Goal: Task Accomplishment & Management: Use online tool/utility

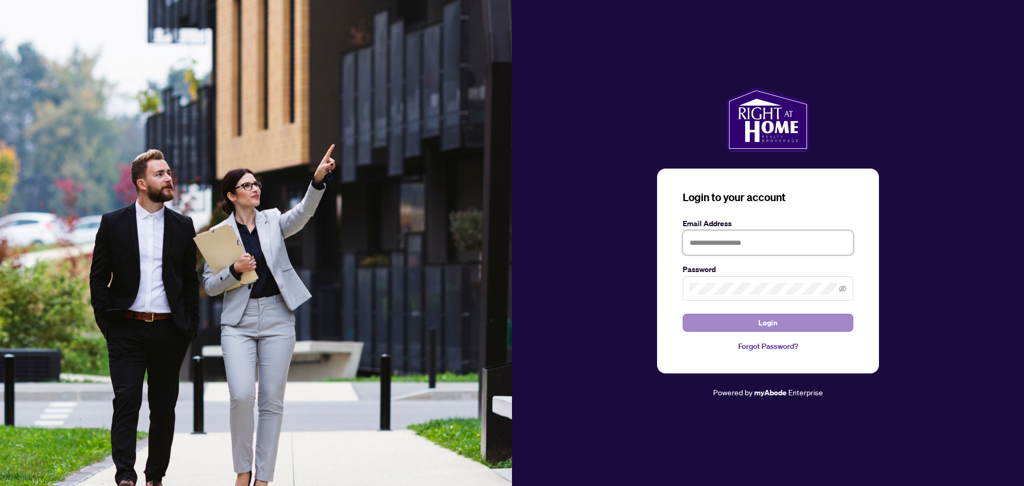
type input "**********"
click at [751, 324] on button "Login" at bounding box center [768, 323] width 171 height 18
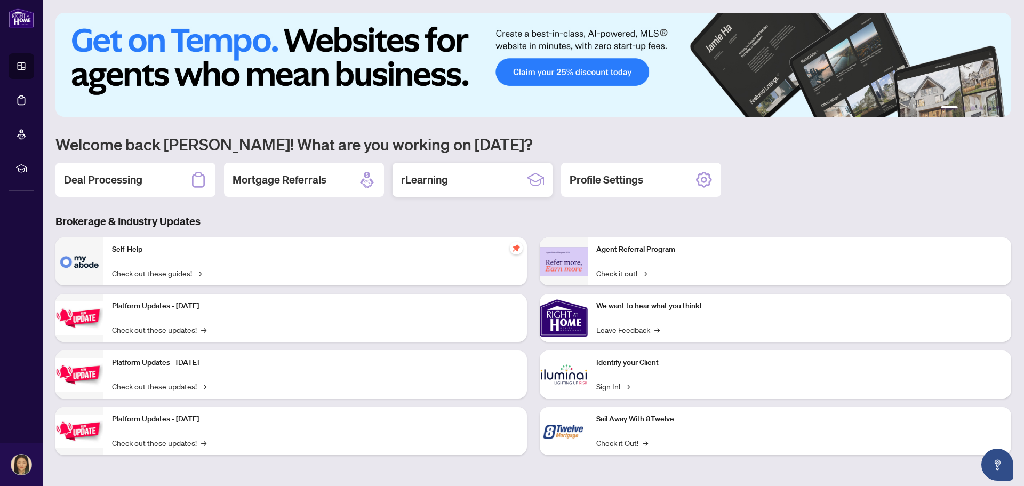
click at [486, 186] on div "rLearning" at bounding box center [472, 180] width 160 height 34
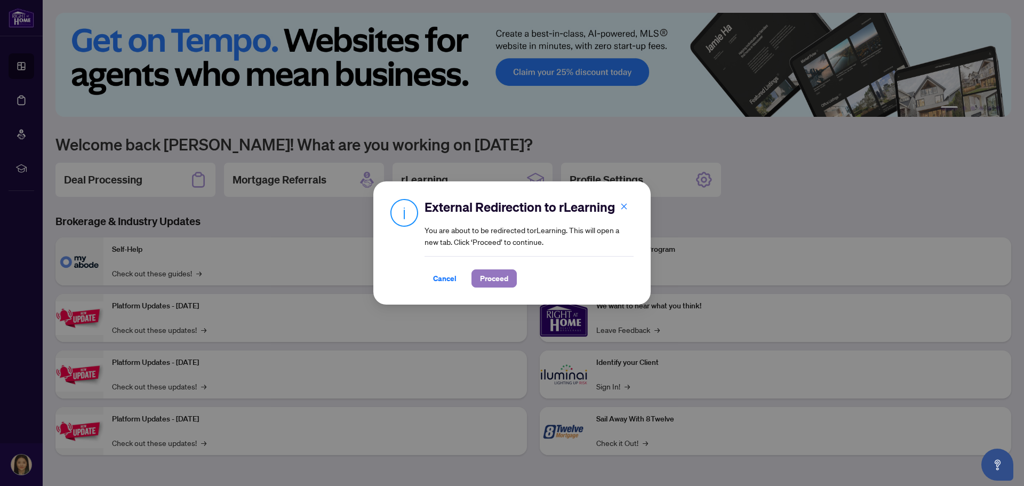
click at [500, 278] on span "Proceed" at bounding box center [494, 278] width 28 height 17
